Goal: Task Accomplishment & Management: Complete application form

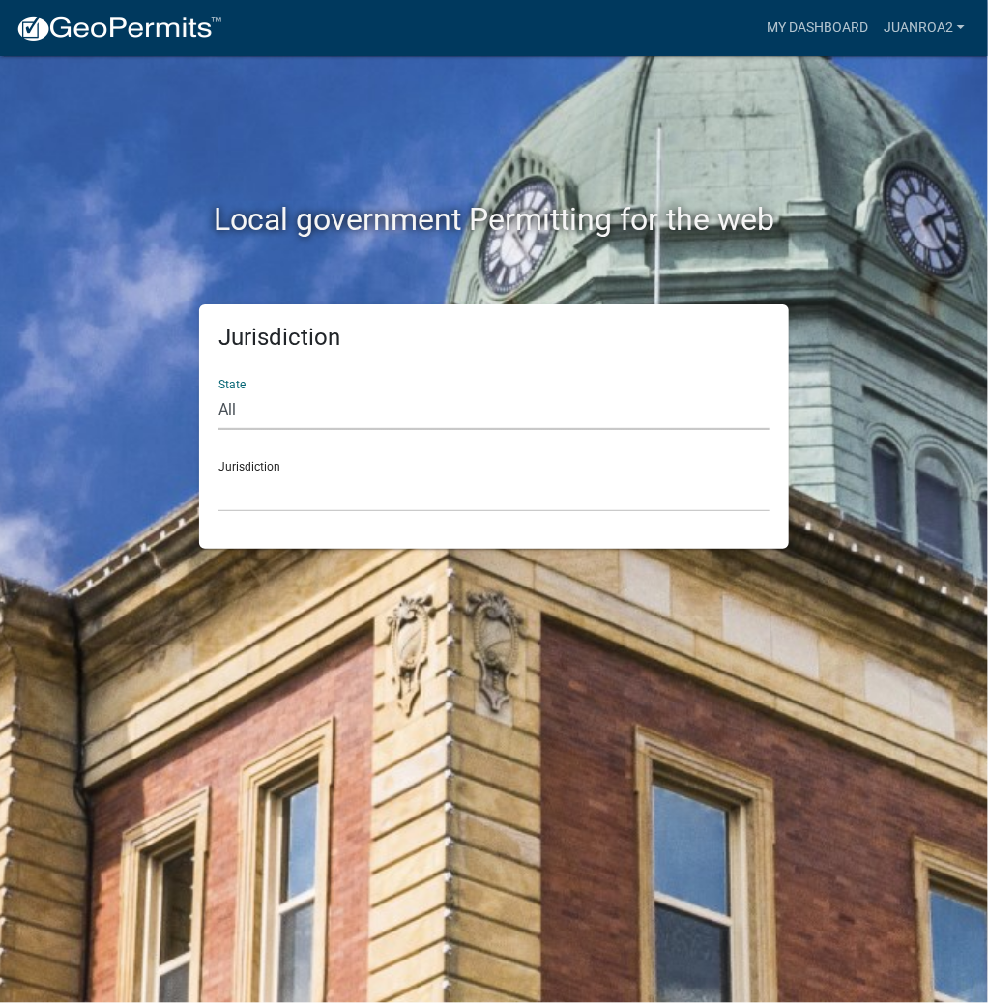
click at [472, 404] on select "All [US_STATE] [US_STATE] [US_STATE] [US_STATE] [US_STATE] [US_STATE] [US_STATE…" at bounding box center [493, 410] width 551 height 40
select select "[US_STATE]"
click at [218, 390] on select "All [US_STATE] [US_STATE] [US_STATE] [US_STATE] [US_STATE] [US_STATE] [US_STATE…" at bounding box center [493, 410] width 551 height 40
click at [305, 493] on select "City of [GEOGRAPHIC_DATA], [US_STATE] City of [GEOGRAPHIC_DATA], [US_STATE] Cit…" at bounding box center [493, 493] width 551 height 40
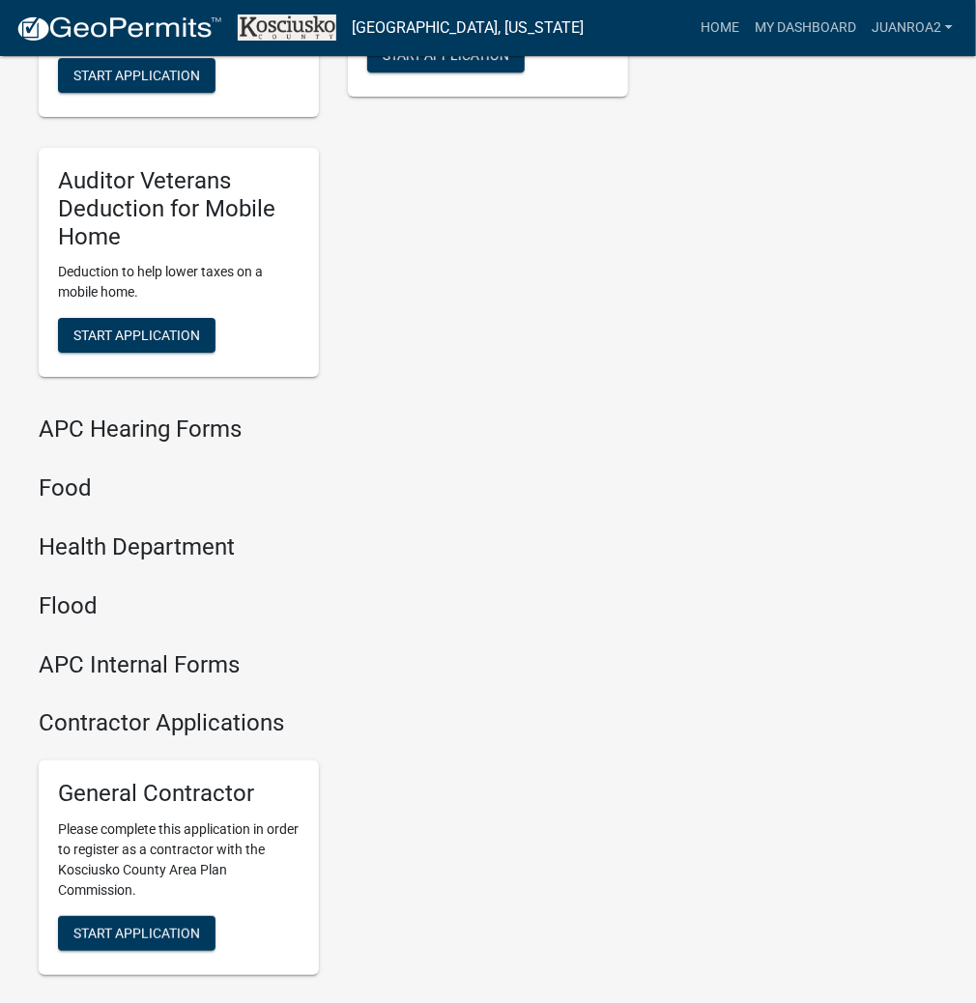
scroll to position [2323, 0]
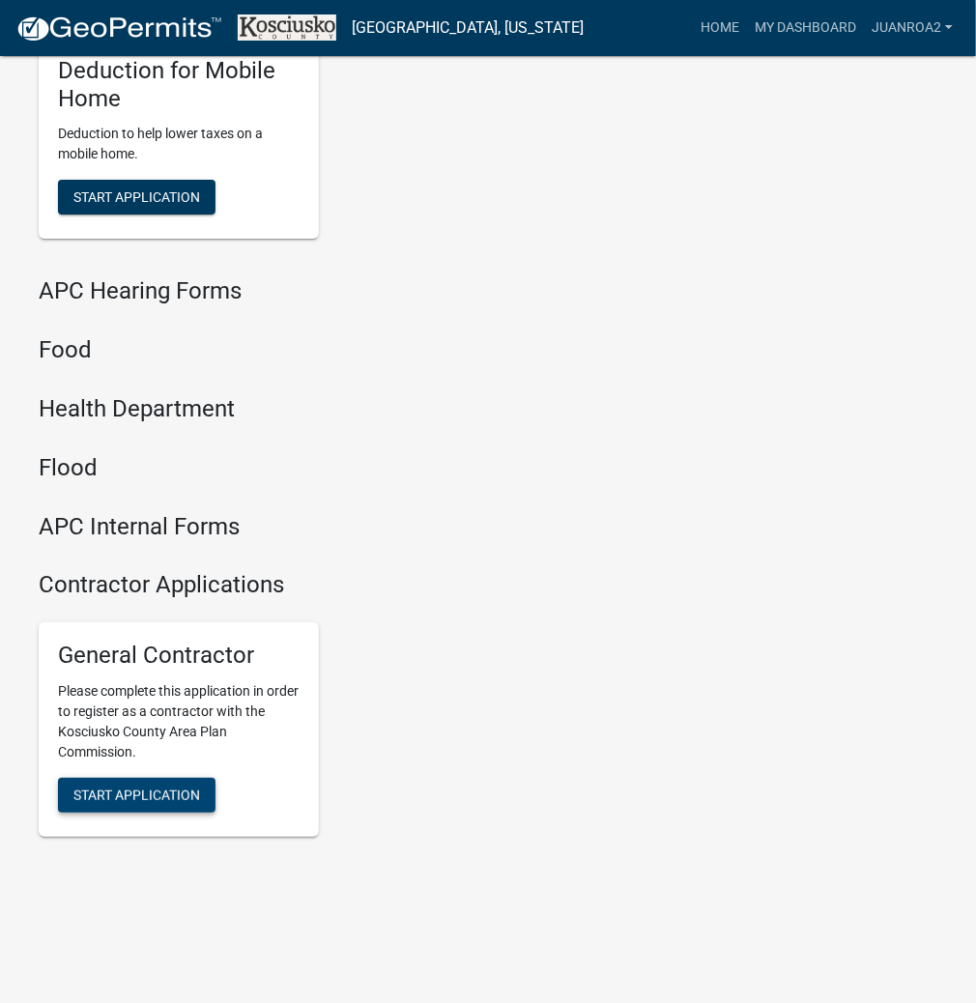
click at [139, 790] on span "Start Application" at bounding box center [136, 795] width 127 height 15
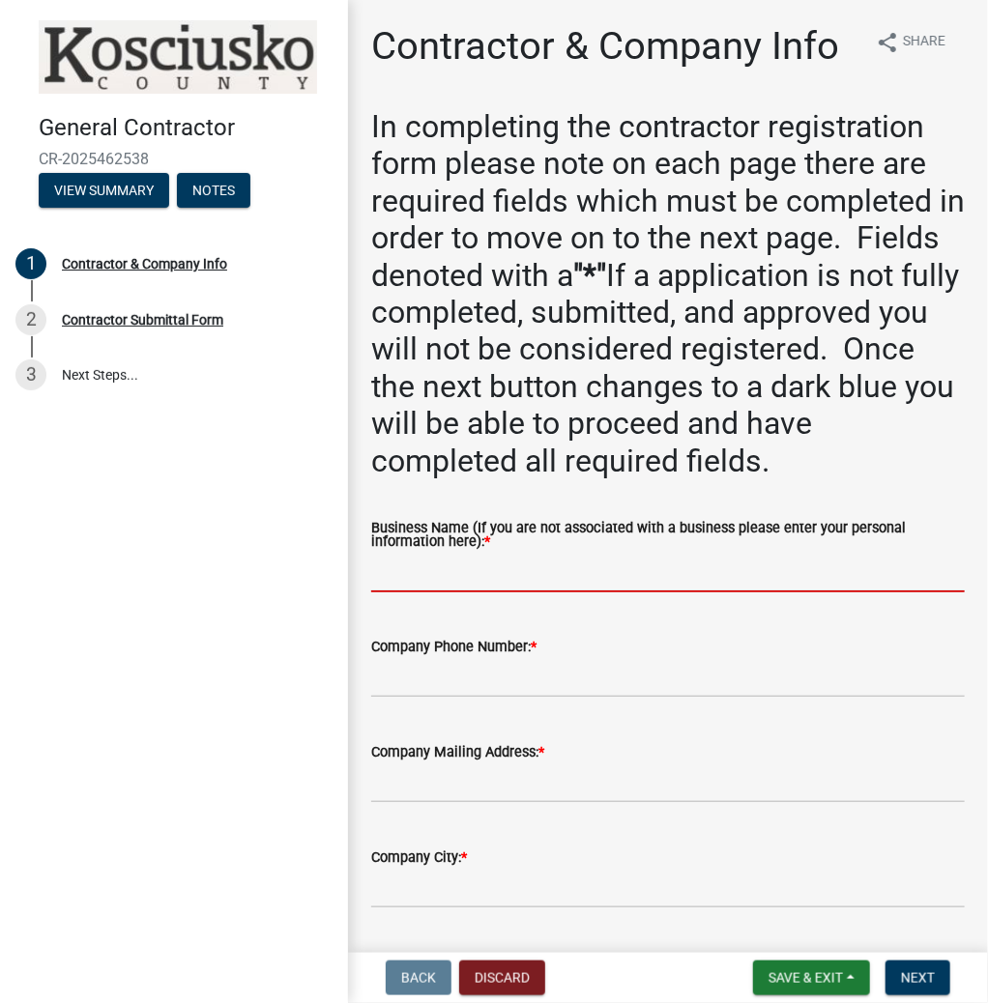
click at [487, 580] on input "Business Name (If you are not associated with a business please enter your pers…" at bounding box center [667, 573] width 593 height 40
type input "[PERSON_NAME]"
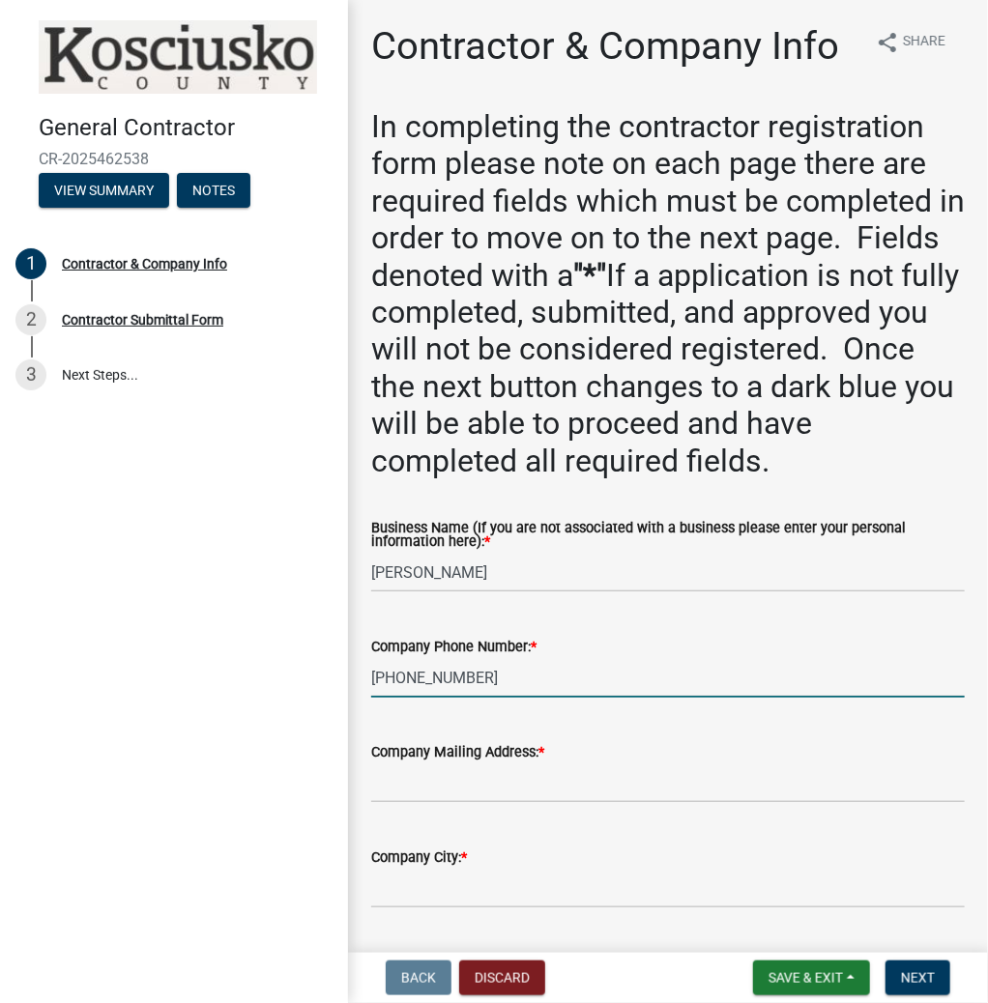
type input "[PHONE_NUMBER]"
click at [495, 781] on input "Company Mailing Address: *" at bounding box center [667, 783] width 593 height 40
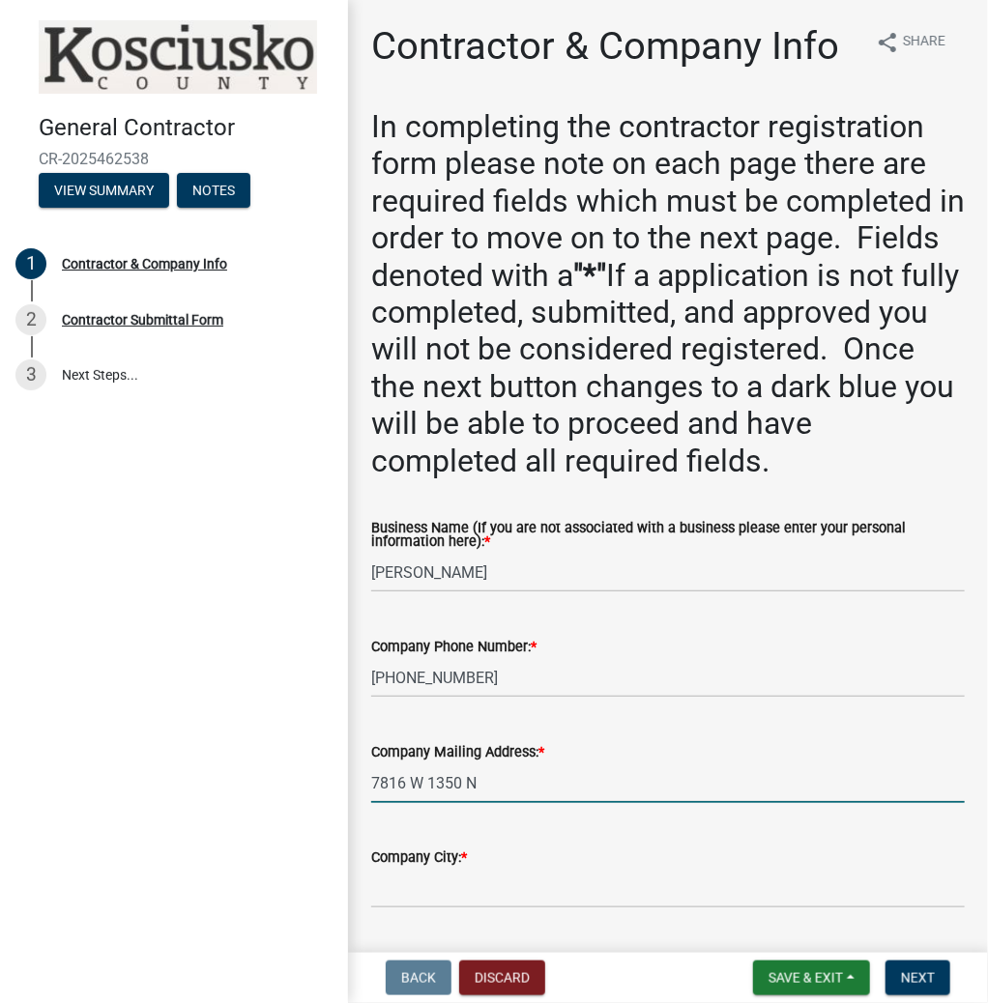
type input "7816 W 1350 N"
type input "NAPPANEE"
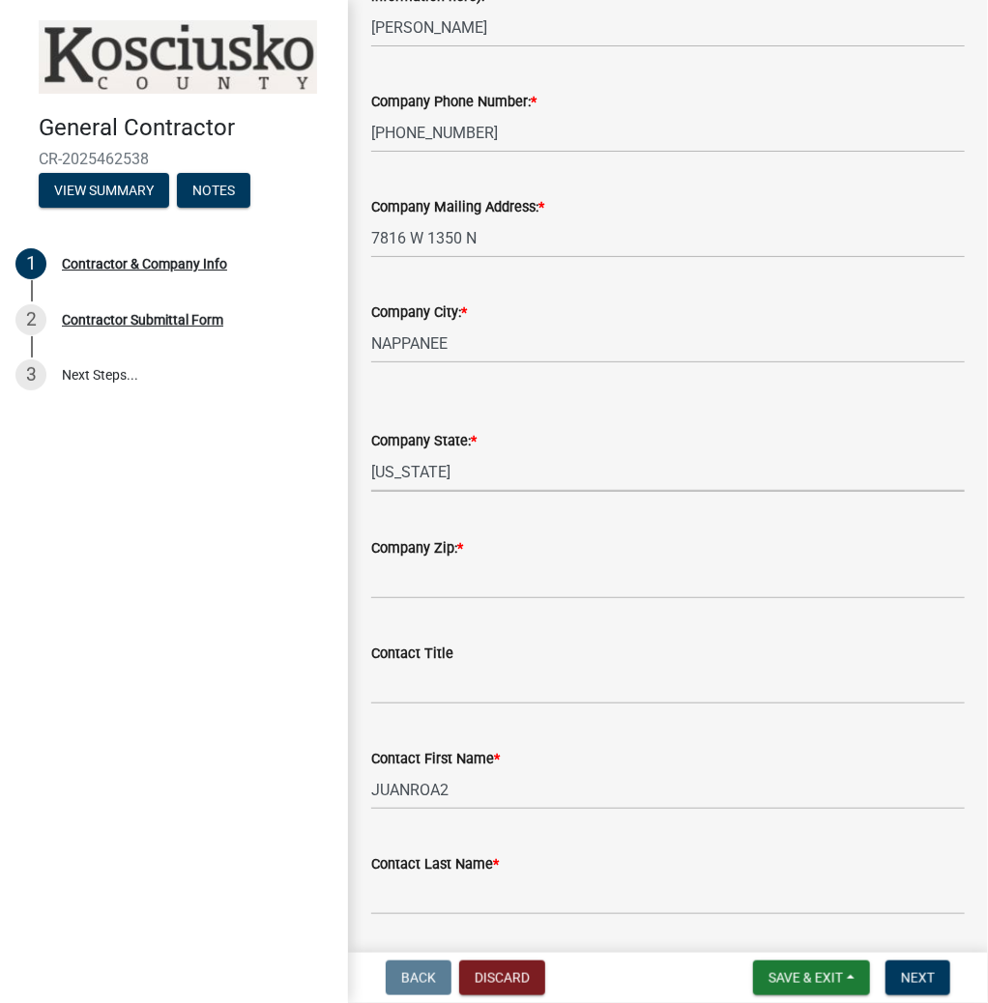
select select "IN"
type input "46550"
click at [470, 795] on input "JUANROA2" at bounding box center [667, 790] width 593 height 40
click at [460, 796] on input "[PERSON_NAME]" at bounding box center [667, 790] width 593 height 40
type input "[PERSON_NAME]"
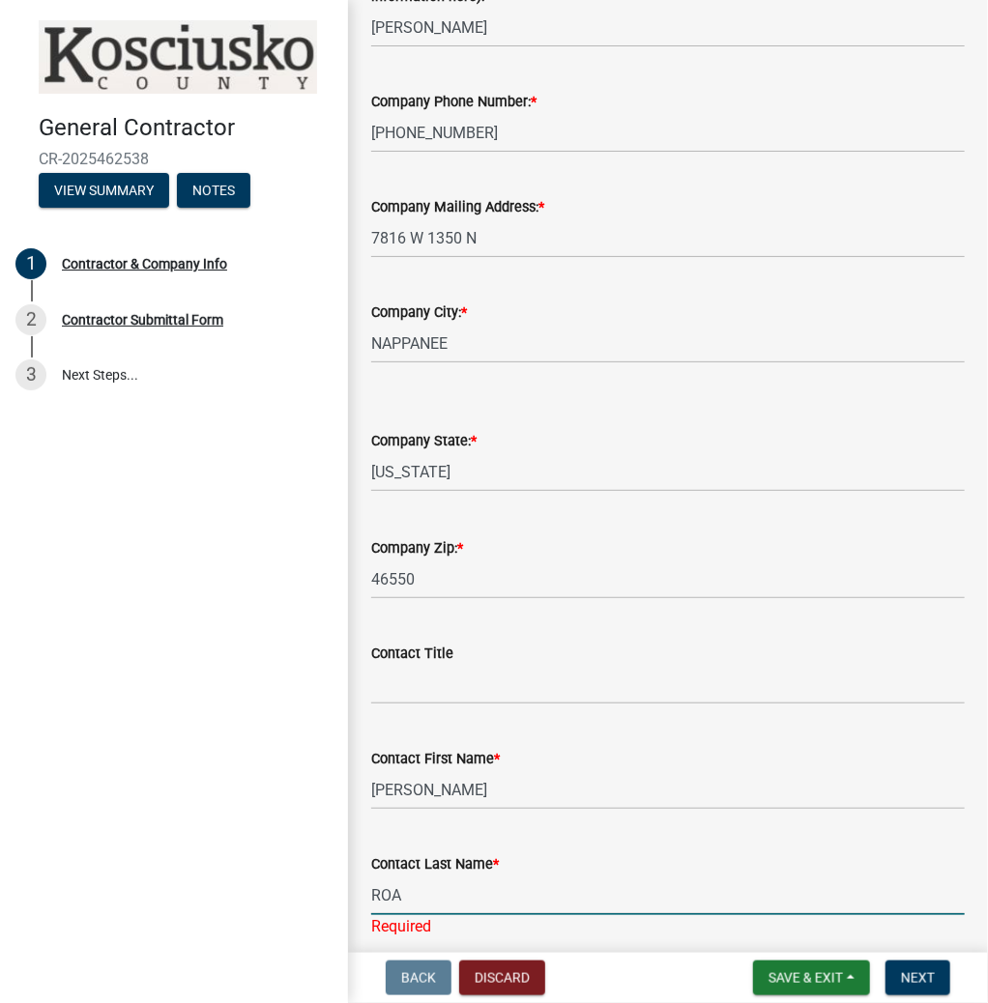
type input "ROA"
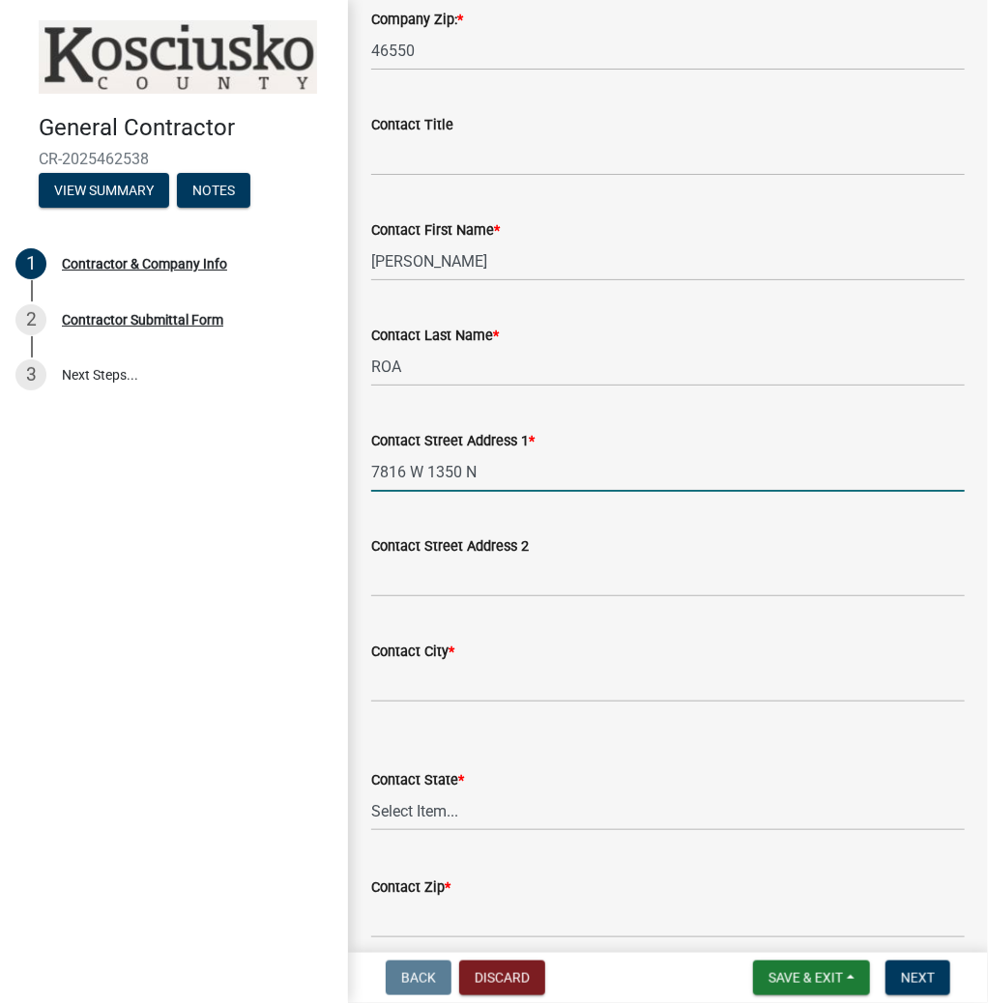
type input "7816 W 1350 N"
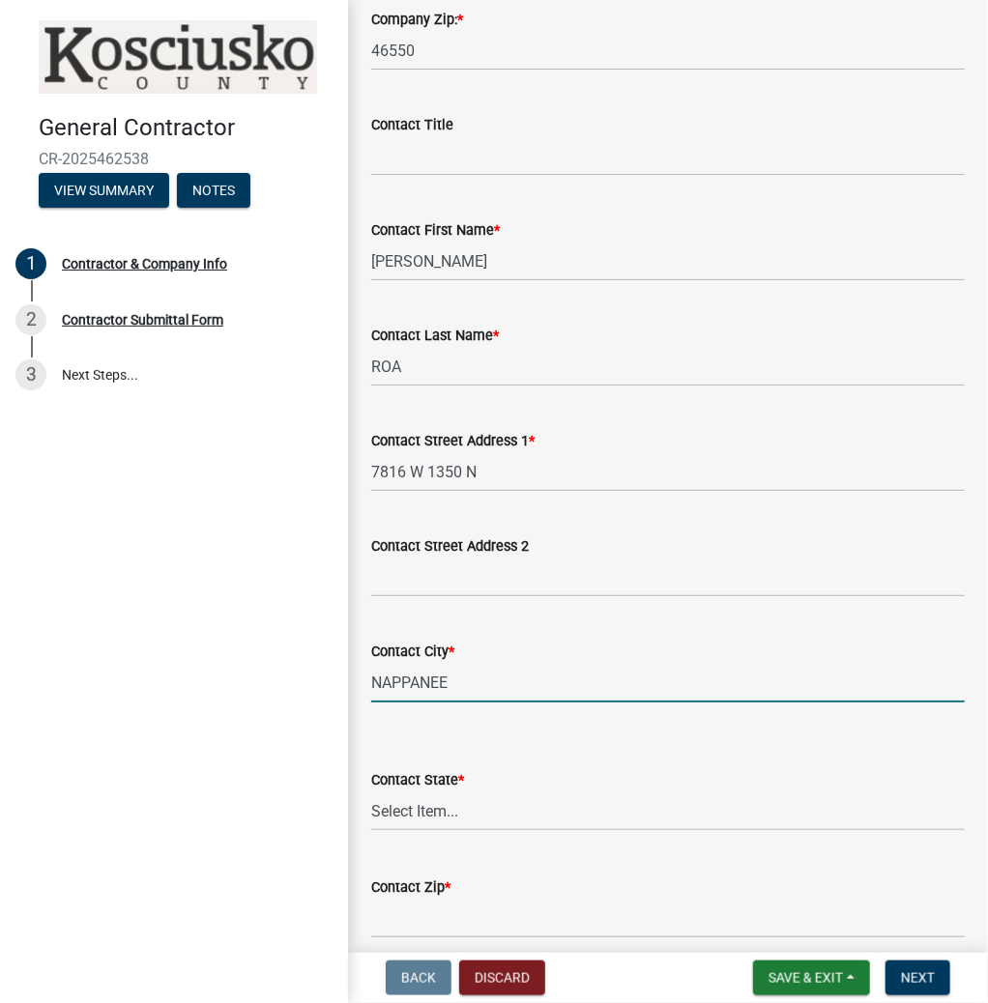
type input "NAPPANEE"
select select "IN"
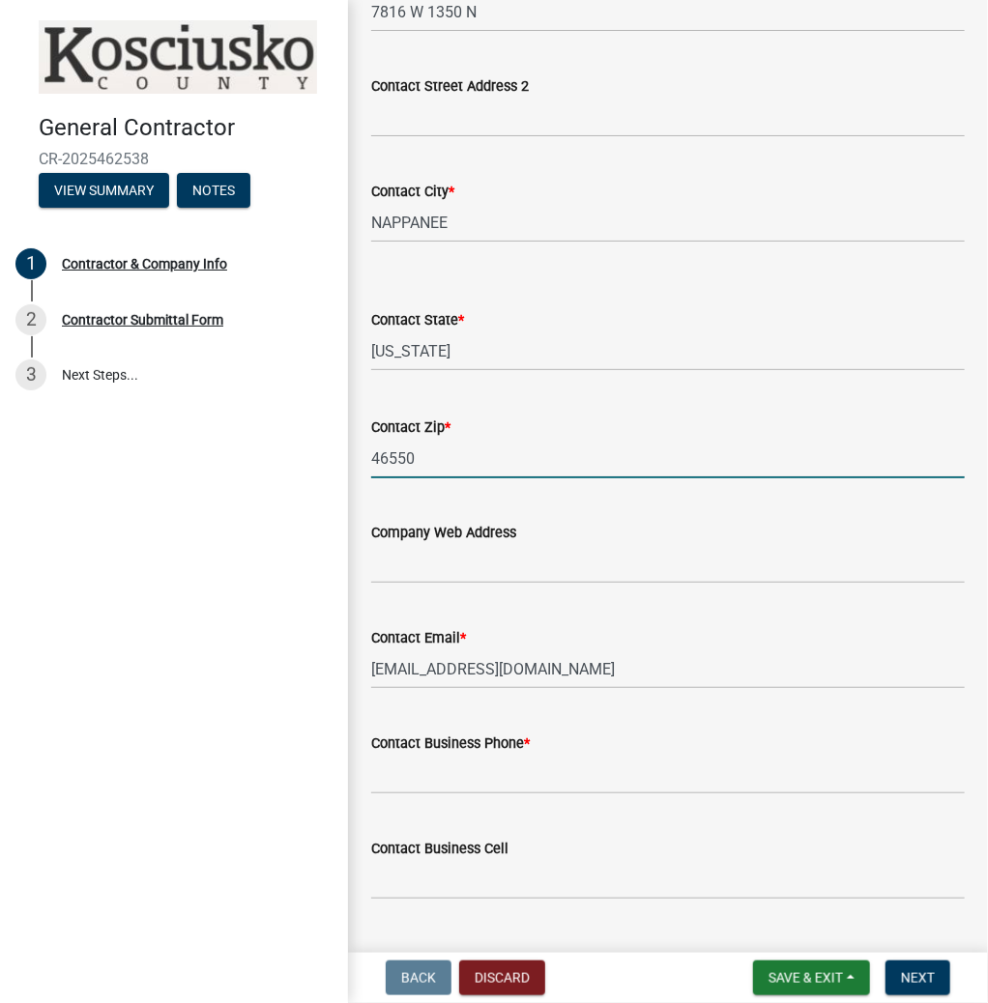
scroll to position [1537, 0]
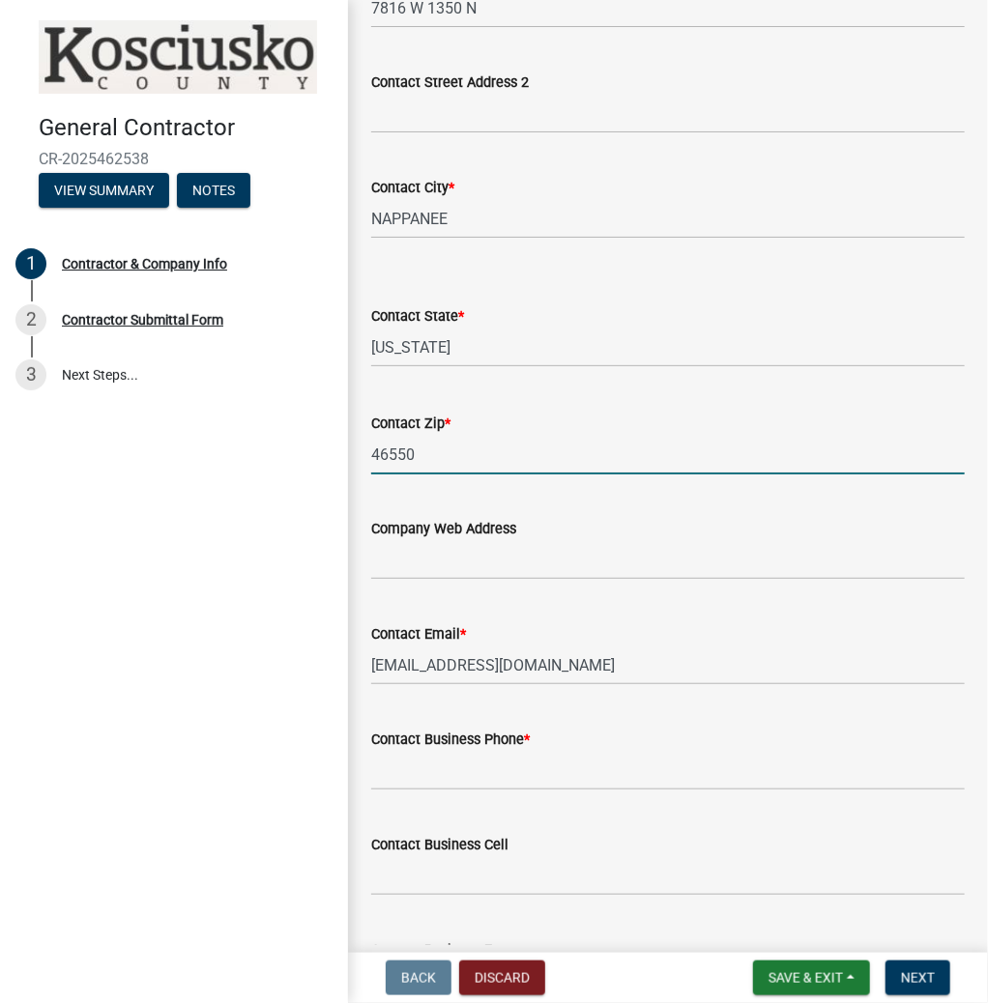
type input "46550"
click at [489, 773] on input "Contact Business Phone *" at bounding box center [667, 771] width 593 height 40
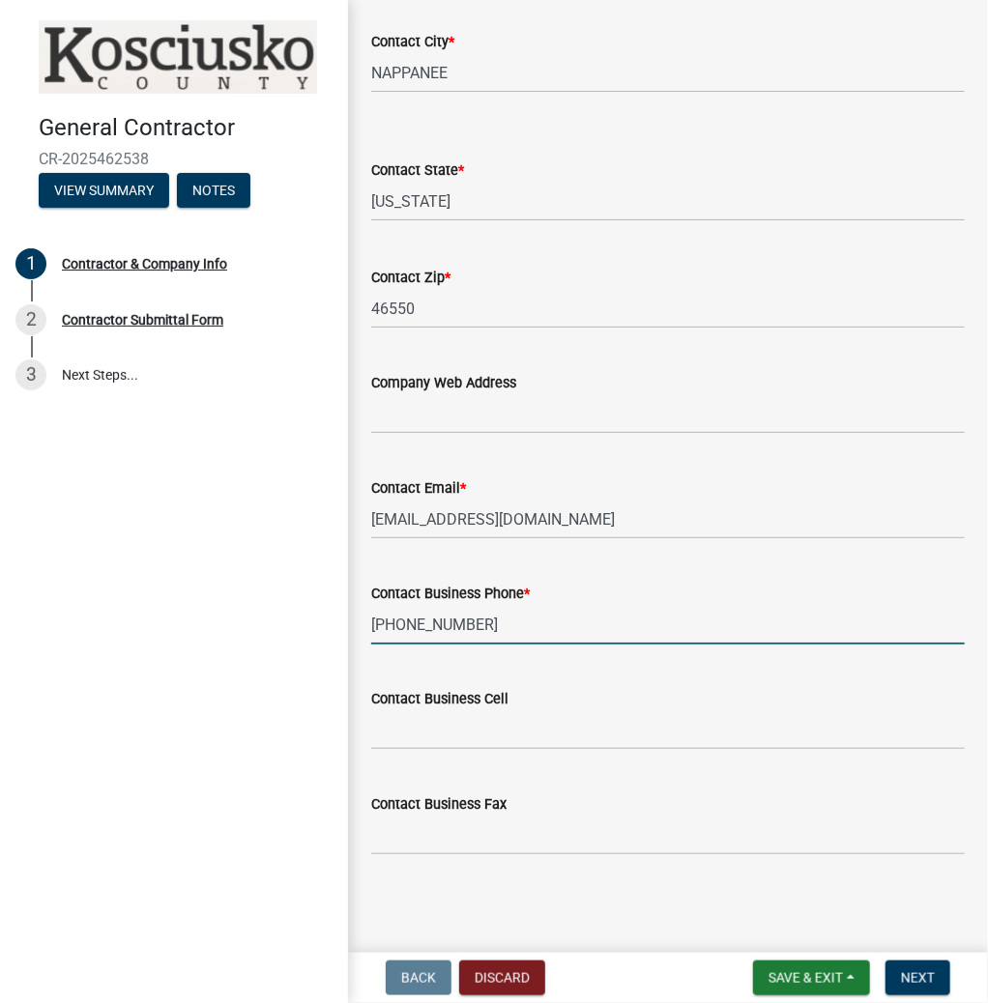
scroll to position [1685, 0]
type input "[PHONE_NUMBER]"
click at [930, 979] on span "Next" at bounding box center [918, 977] width 34 height 15
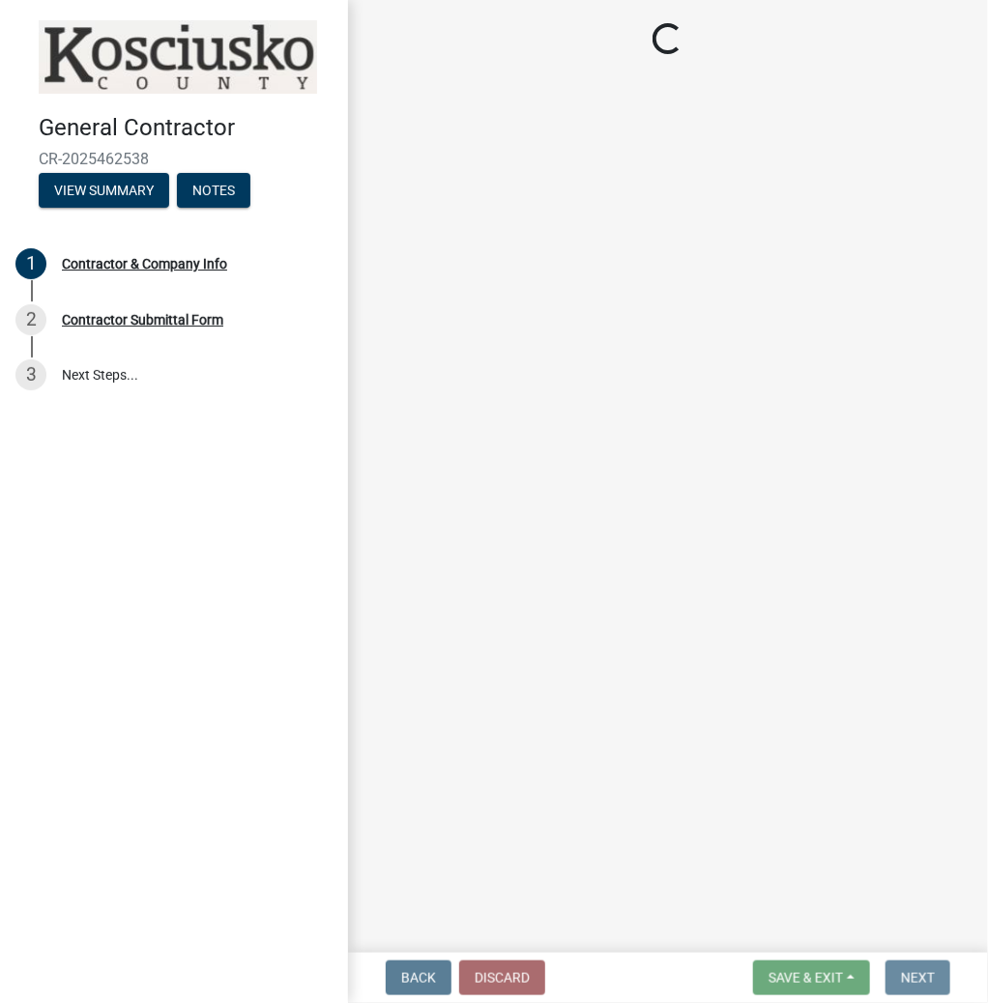
scroll to position [0, 0]
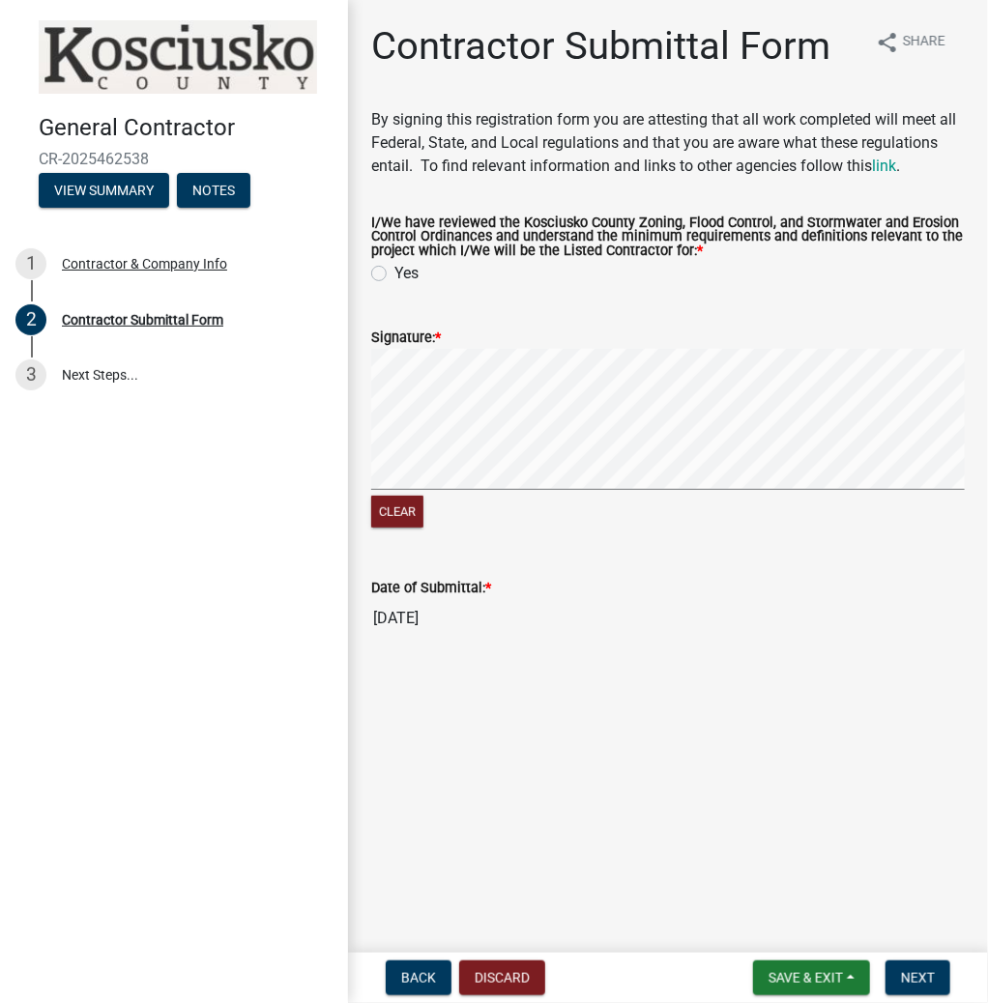
click at [394, 278] on label "Yes" at bounding box center [406, 273] width 24 height 23
click at [394, 274] on input "Yes" at bounding box center [400, 268] width 13 height 13
radio input "true"
click at [656, 335] on form "Signature: * Clear" at bounding box center [667, 416] width 593 height 229
click at [909, 972] on span "Next" at bounding box center [918, 977] width 34 height 15
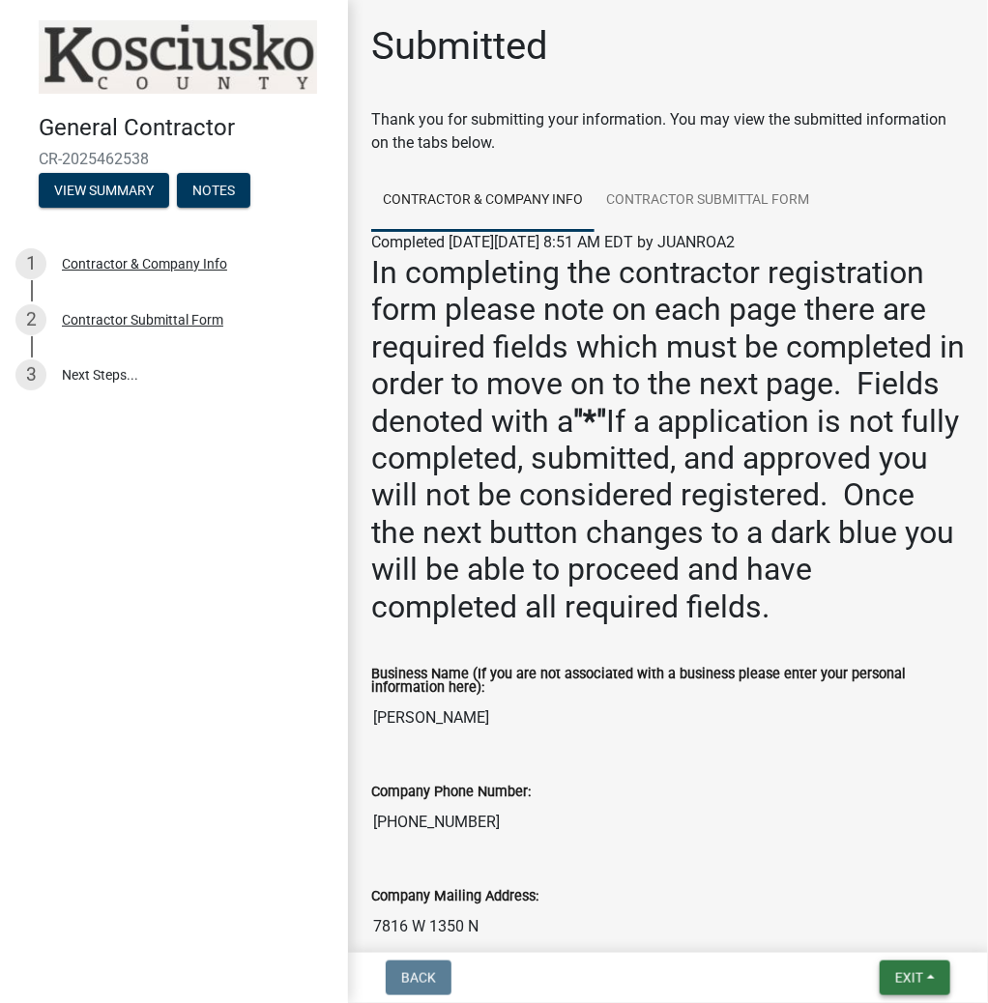
click at [904, 970] on span "Exit" at bounding box center [909, 977] width 28 height 15
click at [843, 928] on button "Save & Exit" at bounding box center [873, 928] width 155 height 46
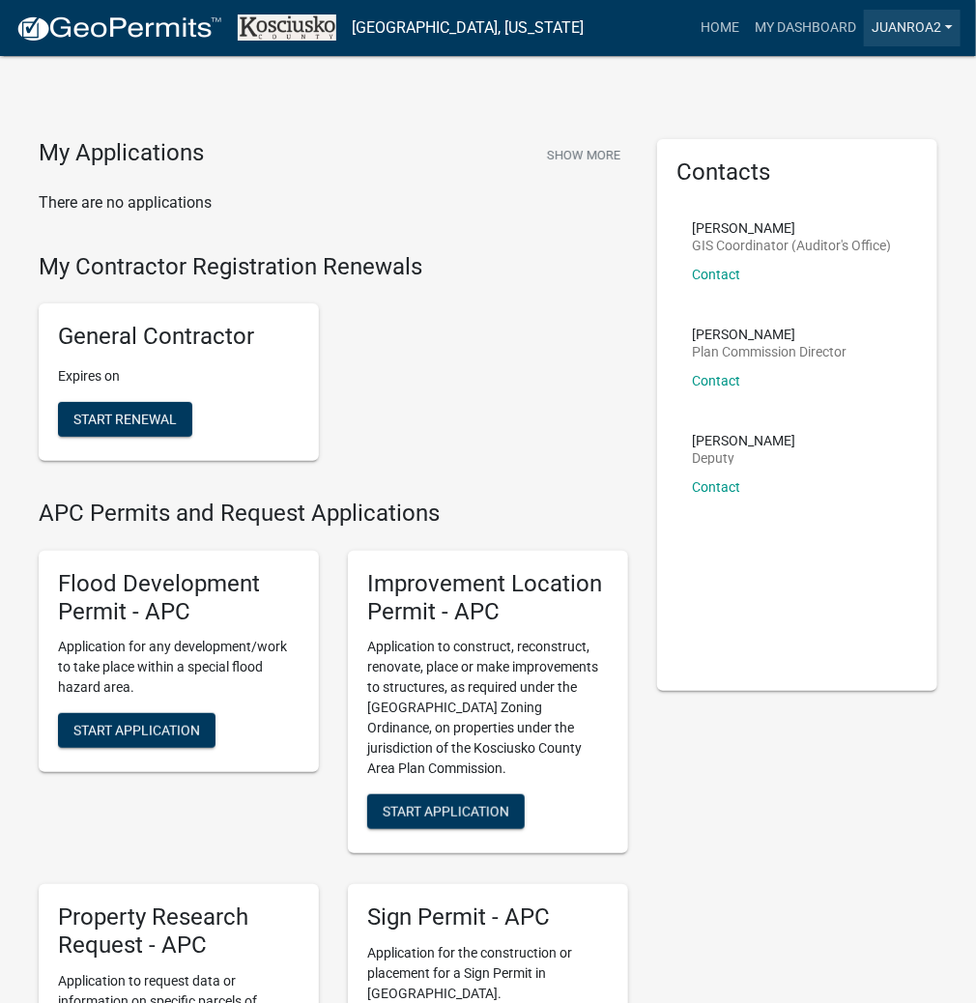
click at [901, 27] on link "JUANROA2" at bounding box center [912, 28] width 97 height 37
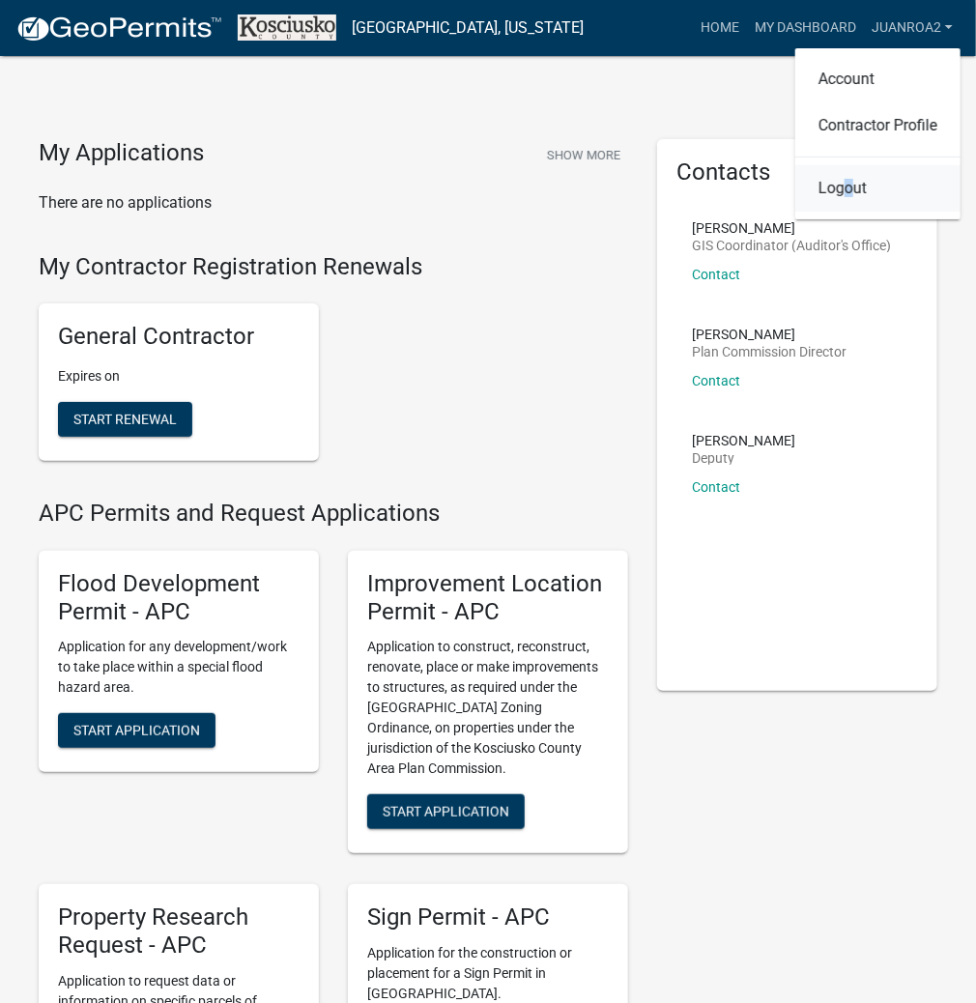
click at [847, 188] on link "Logout" at bounding box center [877, 188] width 165 height 46
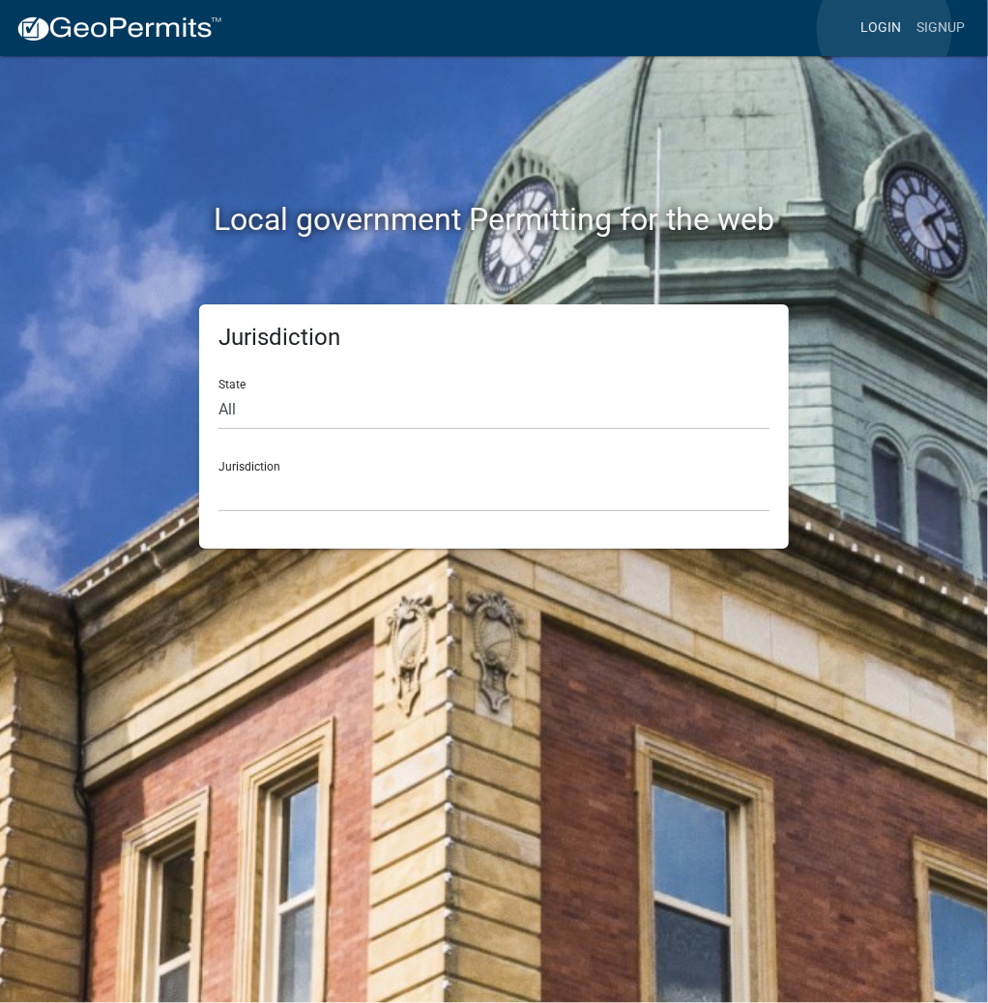
click at [884, 29] on link "Login" at bounding box center [880, 28] width 56 height 37
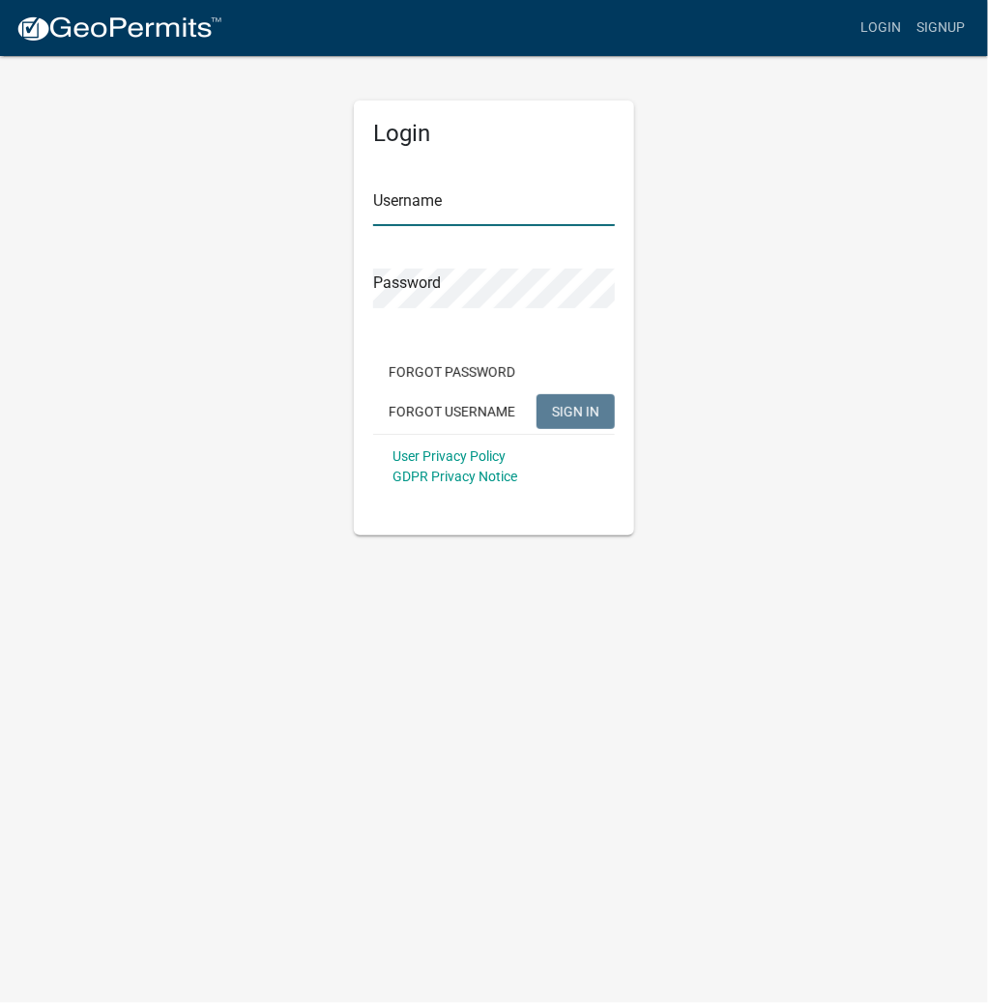
click at [534, 193] on input "Username" at bounding box center [494, 207] width 242 height 40
type input "kosplanning"
click at [536, 394] on button "SIGN IN" at bounding box center [575, 411] width 78 height 35
